Goal: Task Accomplishment & Management: Use online tool/utility

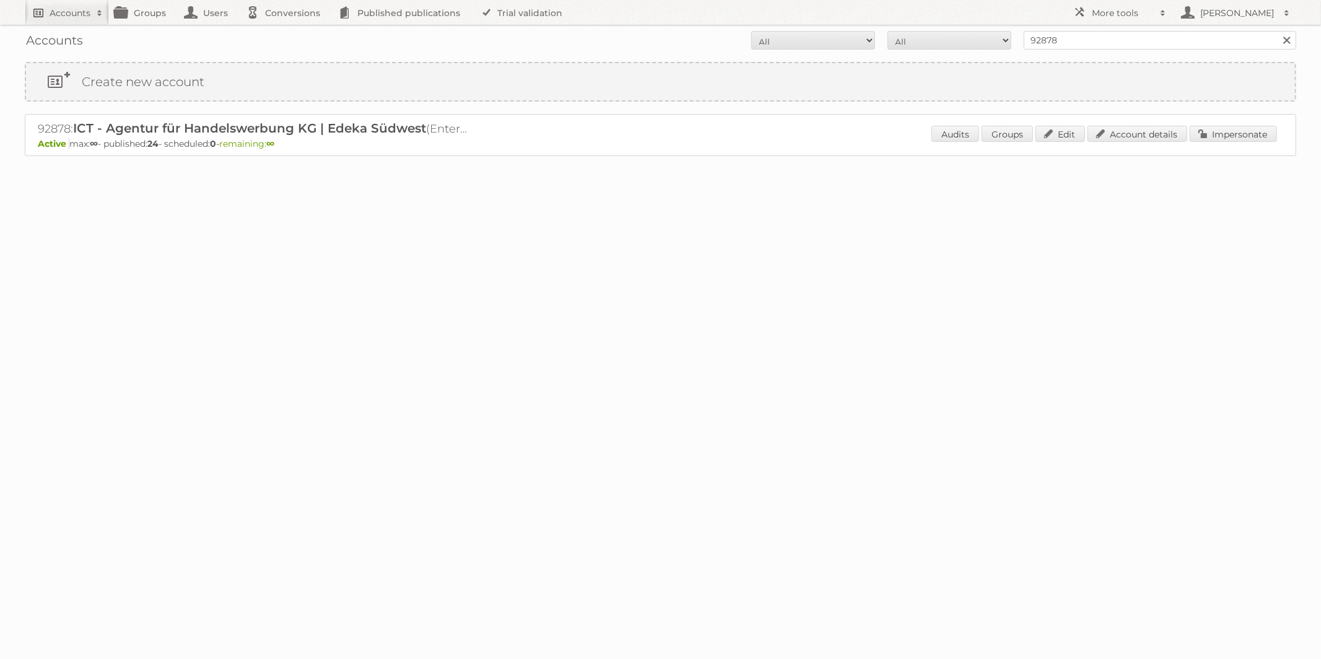
click at [69, 19] on link "Accounts" at bounding box center [67, 12] width 84 height 25
type input"] "[PERSON_NAME][EMAIL_ADDRESS][DOMAIN_NAME]"
click at [1239, 133] on link "Impersonate" at bounding box center [1233, 134] width 87 height 16
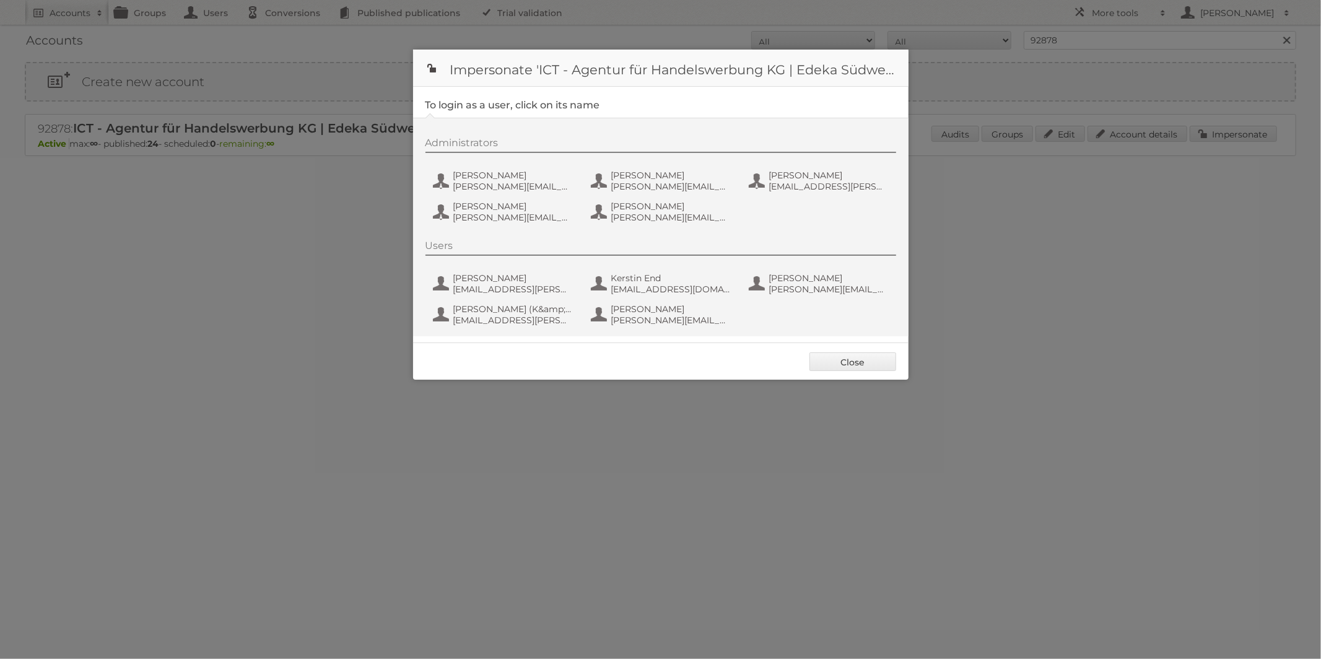
click at [853, 352] on div "Close" at bounding box center [661, 361] width 496 height 37
click at [851, 358] on link "Close" at bounding box center [853, 362] width 87 height 19
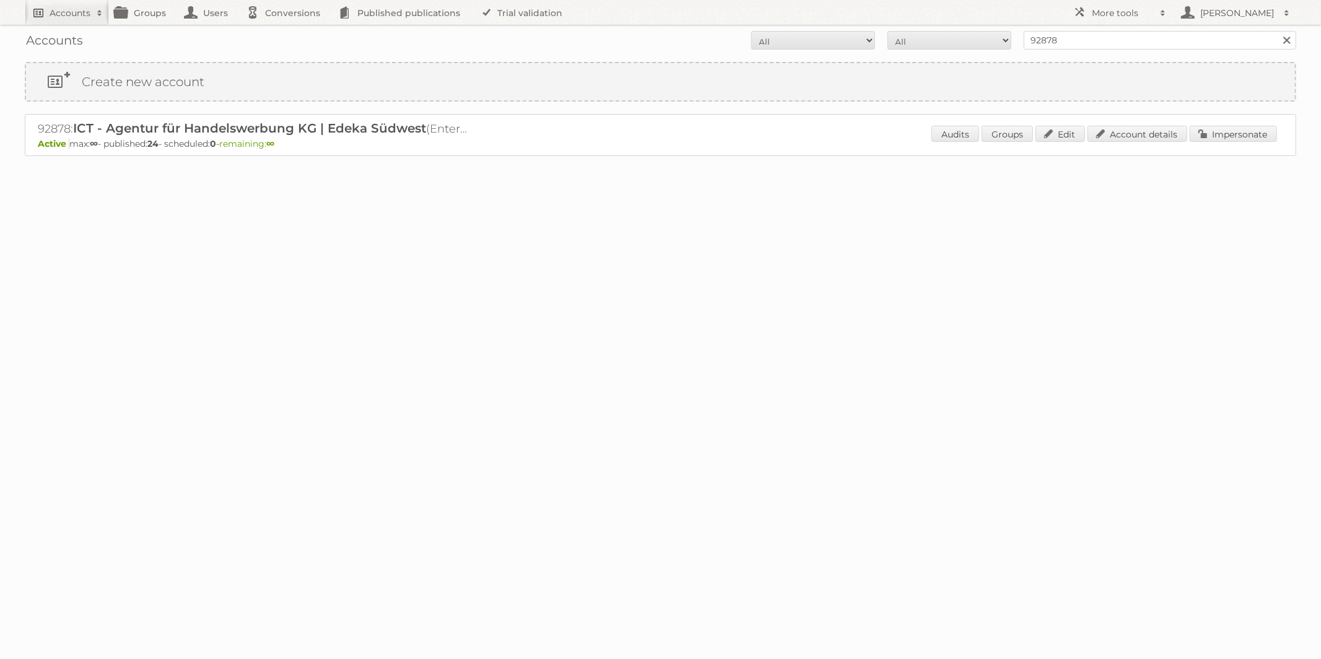
click at [76, 11] on h2 "Accounts" at bounding box center [70, 13] width 41 height 12
click at [293, 35] on input "Search" at bounding box center [295, 41] width 19 height 19
click at [1255, 129] on link "Impersonate" at bounding box center [1233, 134] width 87 height 16
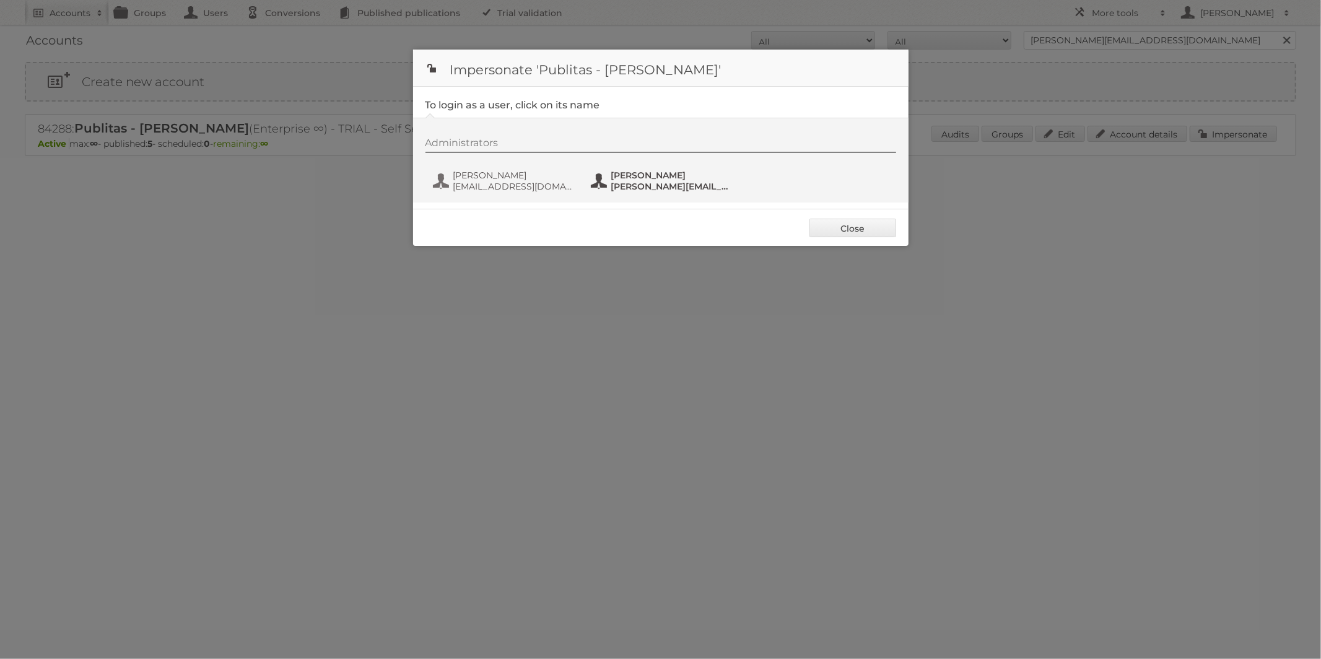
click at [642, 169] on button "[PERSON_NAME] [PERSON_NAME][EMAIL_ADDRESS][DOMAIN_NAME]" at bounding box center [663, 181] width 146 height 25
